Goal: Check status

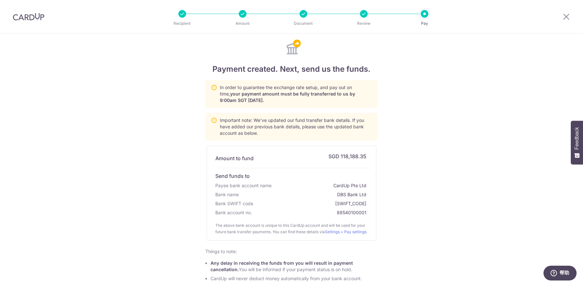
scroll to position [76, 0]
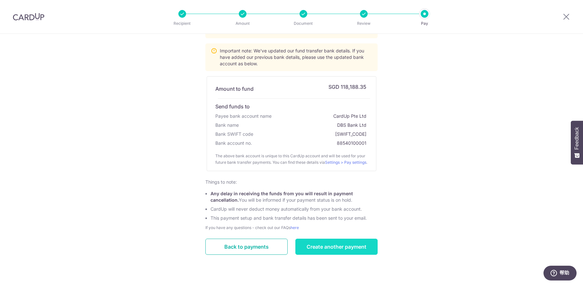
click at [251, 249] on link "Back to payments" at bounding box center [246, 246] width 82 height 16
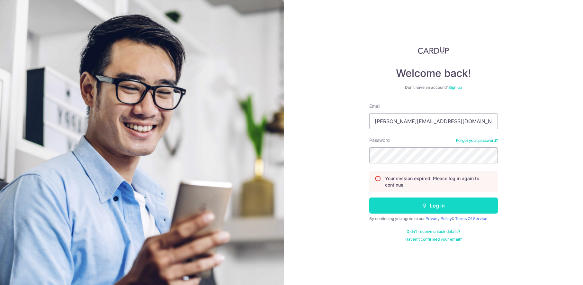
click at [445, 204] on button "Log in" at bounding box center [433, 205] width 128 height 16
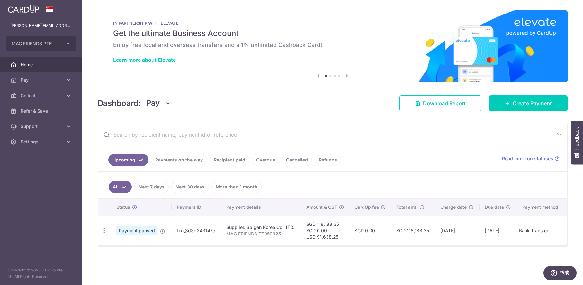
drag, startPoint x: 216, startPoint y: 230, endPoint x: 175, endPoint y: 230, distance: 41.1
click at [175, 230] on td "txn_3d3d243147c" at bounding box center [196, 230] width 49 height 30
copy td "txn_3d3d243147c"
